Goal: Task Accomplishment & Management: Manage account settings

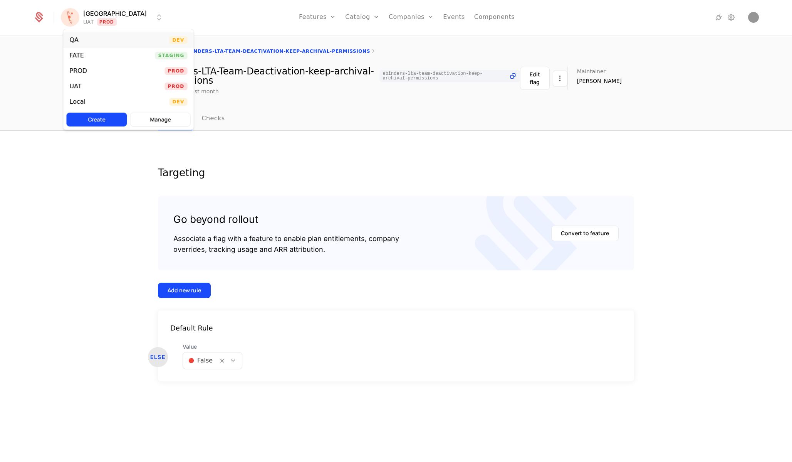
click at [104, 40] on div "QA Dev" at bounding box center [129, 39] width 130 height 15
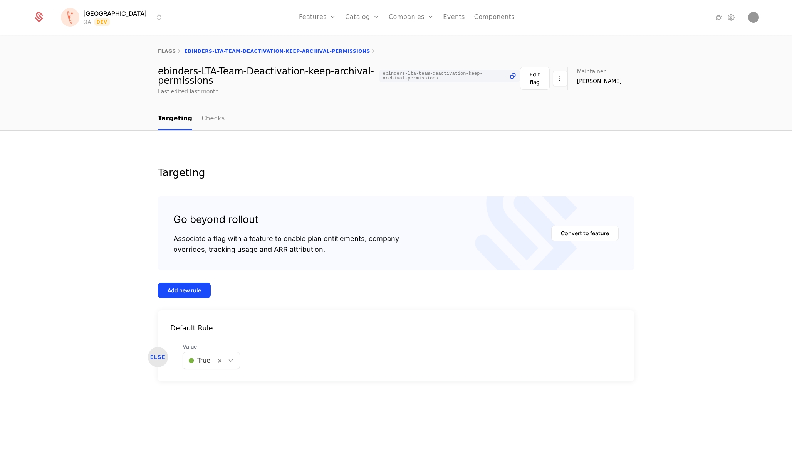
click at [748, 17] on div at bounding box center [704, 17] width 109 height 11
click at [730, 16] on icon at bounding box center [731, 17] width 9 height 9
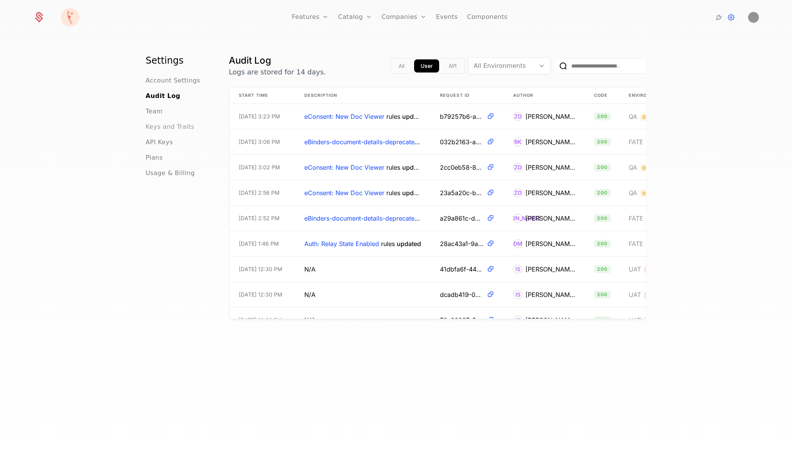
click at [157, 126] on span "Keys and Traits" at bounding box center [170, 126] width 49 height 9
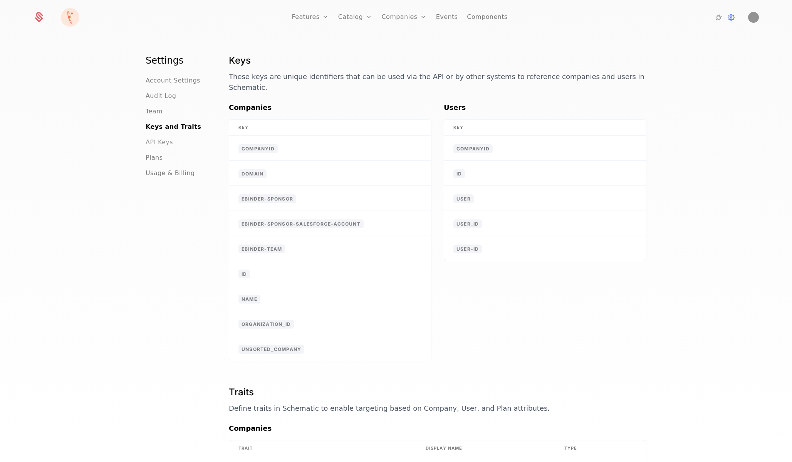
click at [168, 141] on span "API Keys" at bounding box center [159, 142] width 27 height 9
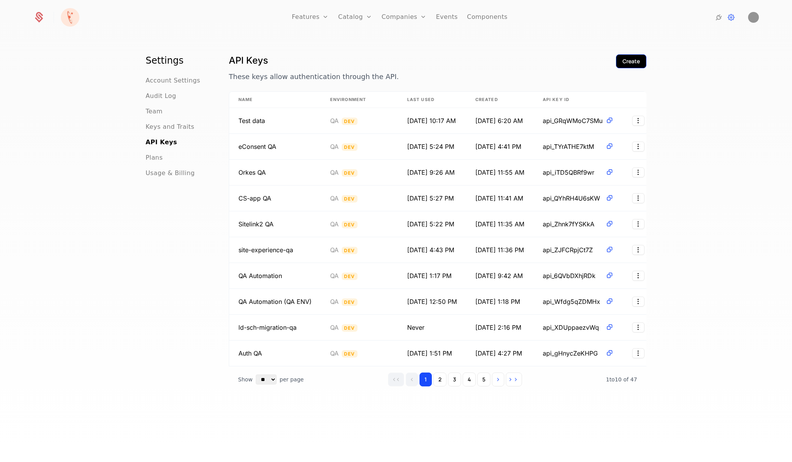
click at [628, 62] on div "Create" at bounding box center [631, 61] width 17 height 8
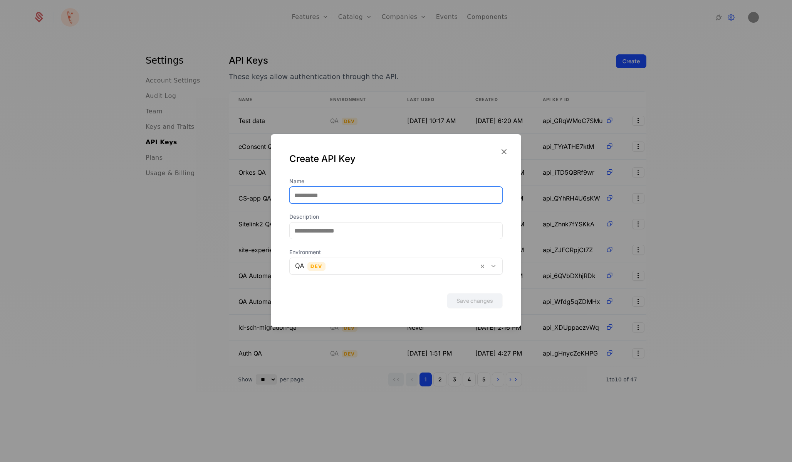
click at [326, 193] on input "Name" at bounding box center [396, 195] width 213 height 16
type input "**********"
click at [405, 252] on span "Environment" at bounding box center [395, 252] width 213 height 8
click at [345, 269] on div at bounding box center [384, 265] width 178 height 11
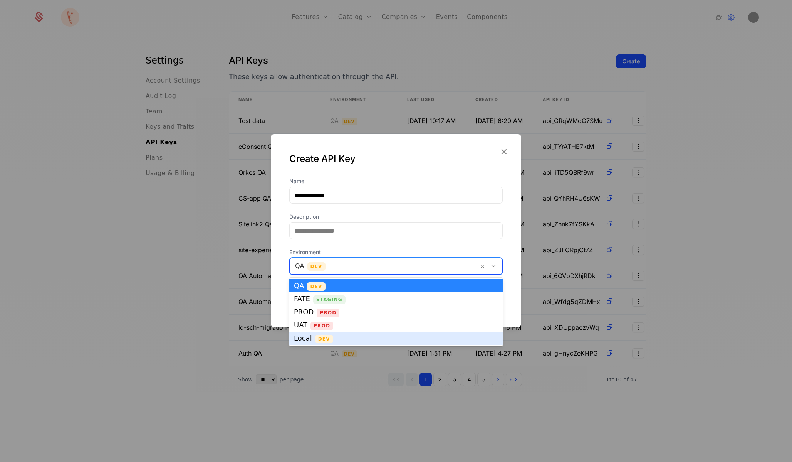
click at [341, 338] on div "Local Dev" at bounding box center [396, 337] width 204 height 7
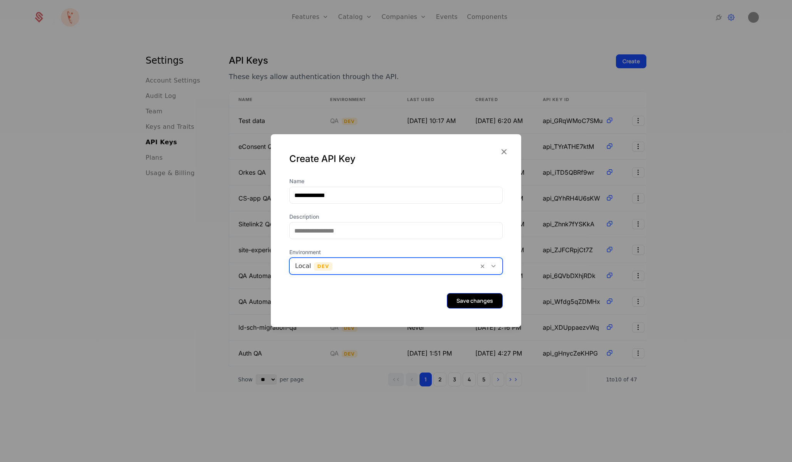
click at [470, 302] on button "Save changes" at bounding box center [475, 300] width 56 height 15
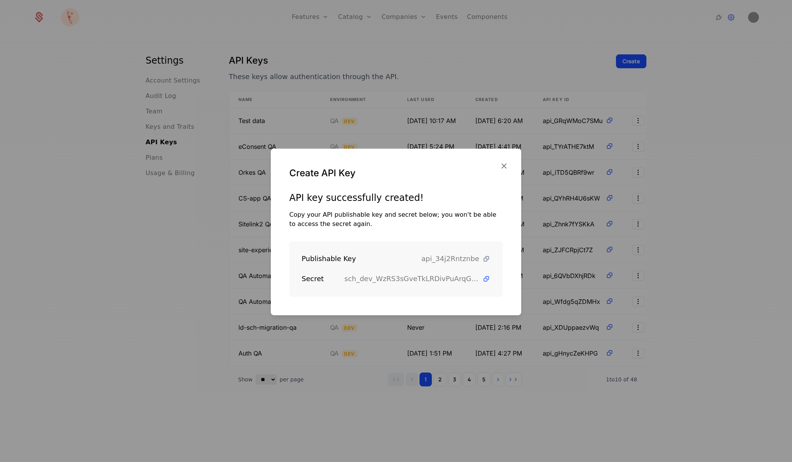
click at [486, 259] on icon at bounding box center [486, 259] width 8 height 8
drag, startPoint x: 300, startPoint y: 258, endPoint x: 486, endPoint y: 259, distance: 185.3
click at [486, 258] on div "Publishable Key api_34j2Rntznbe Secret sch_dev_WzRS3sGveTkLRDivPuArqGgxaowjwXtC" at bounding box center [395, 268] width 213 height 55
copy div "Publishable Key api_34j2Rntznbe"
click at [486, 277] on icon at bounding box center [486, 279] width 8 height 8
